Goal: Register for event/course

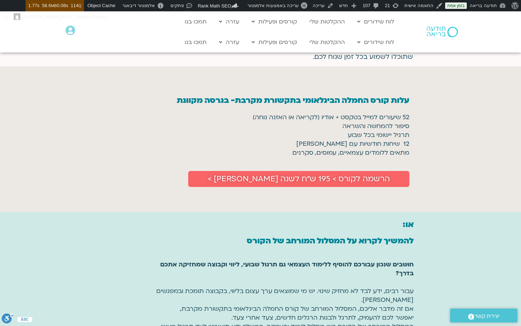
scroll to position [502, 0]
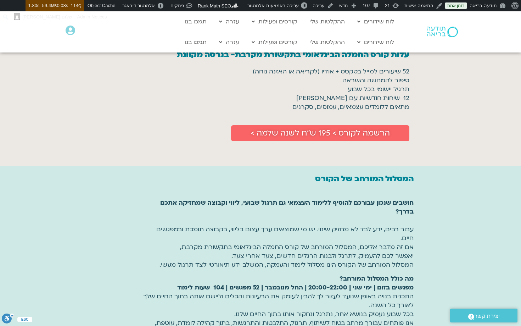
scroll to position [542, 0]
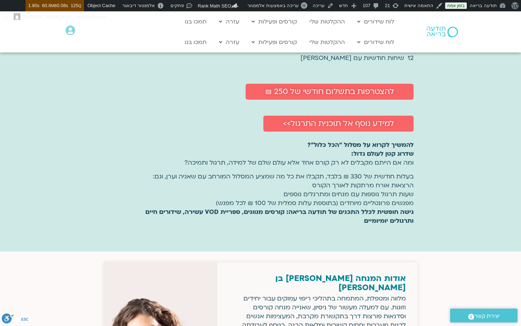
scroll to position [1078, 0]
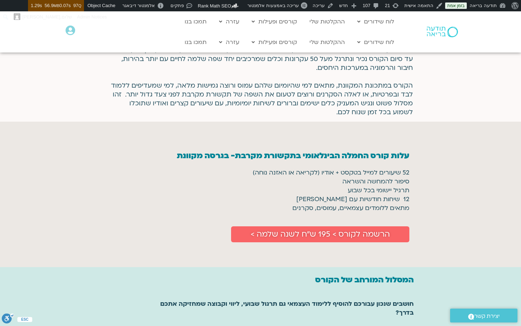
scroll to position [448, 0]
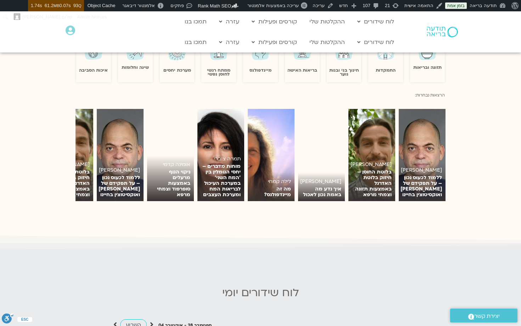
scroll to position [714, 0]
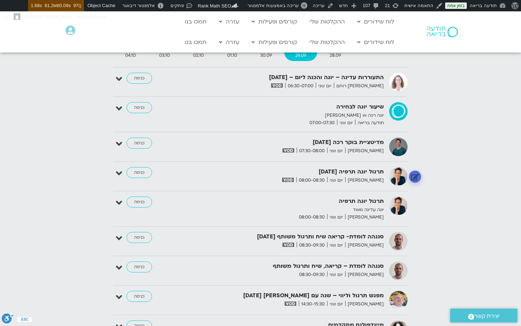
click at [414, 176] on link at bounding box center [415, 176] width 12 height 12
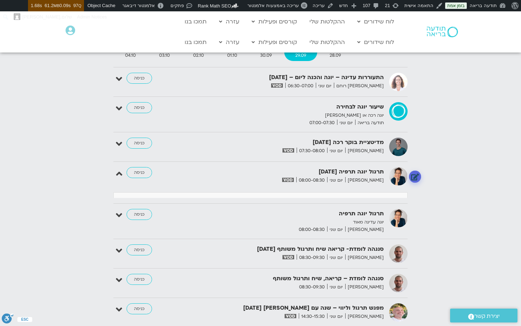
select select
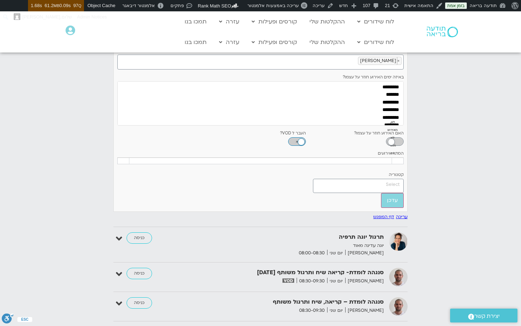
scroll to position [1067, 0]
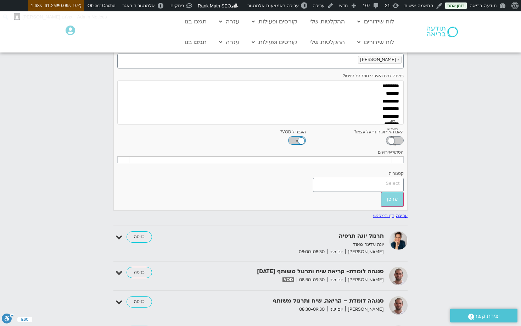
click at [392, 187] on input "search" at bounding box center [357, 183] width 85 height 7
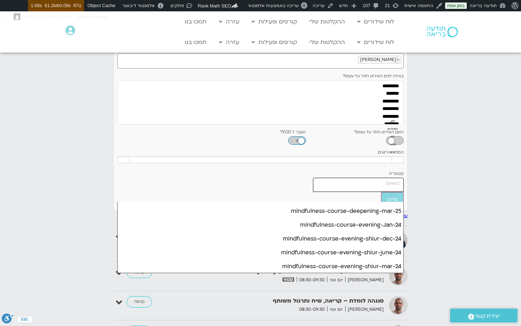
scroll to position [1557, 0]
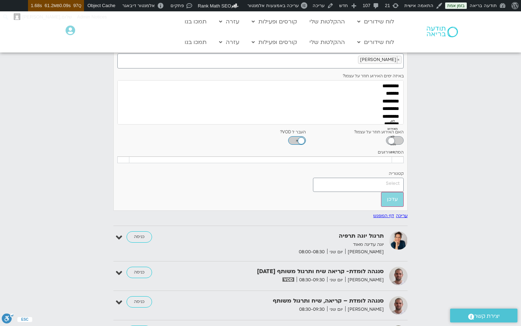
click at [425, 197] on div "ספטמבר 28 - אוקטובר 04 השבוע להציג אירועים שפתוחים עבורי הכל א 28.09 ב 29.09 ג …" at bounding box center [261, 128] width 514 height 808
